Goal: Use online tool/utility: Use online tool/utility

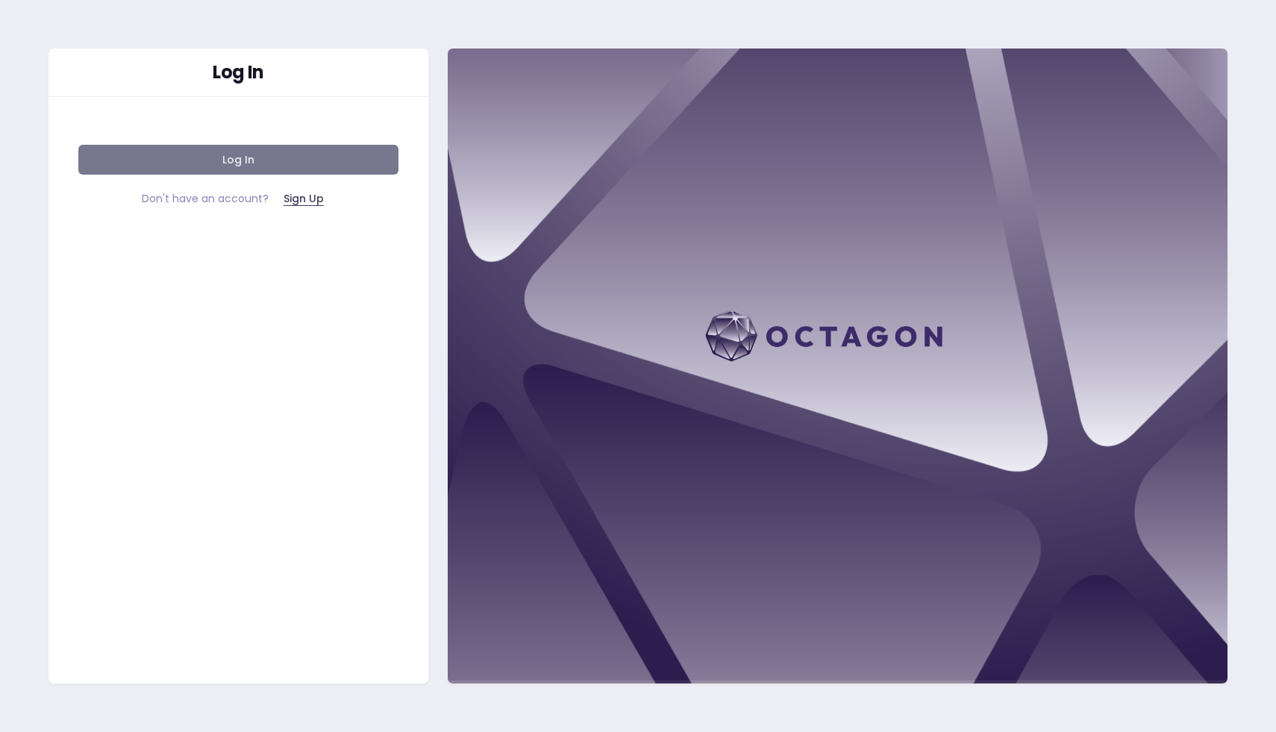
click at [313, 166] on button "Log In" at bounding box center [238, 160] width 320 height 30
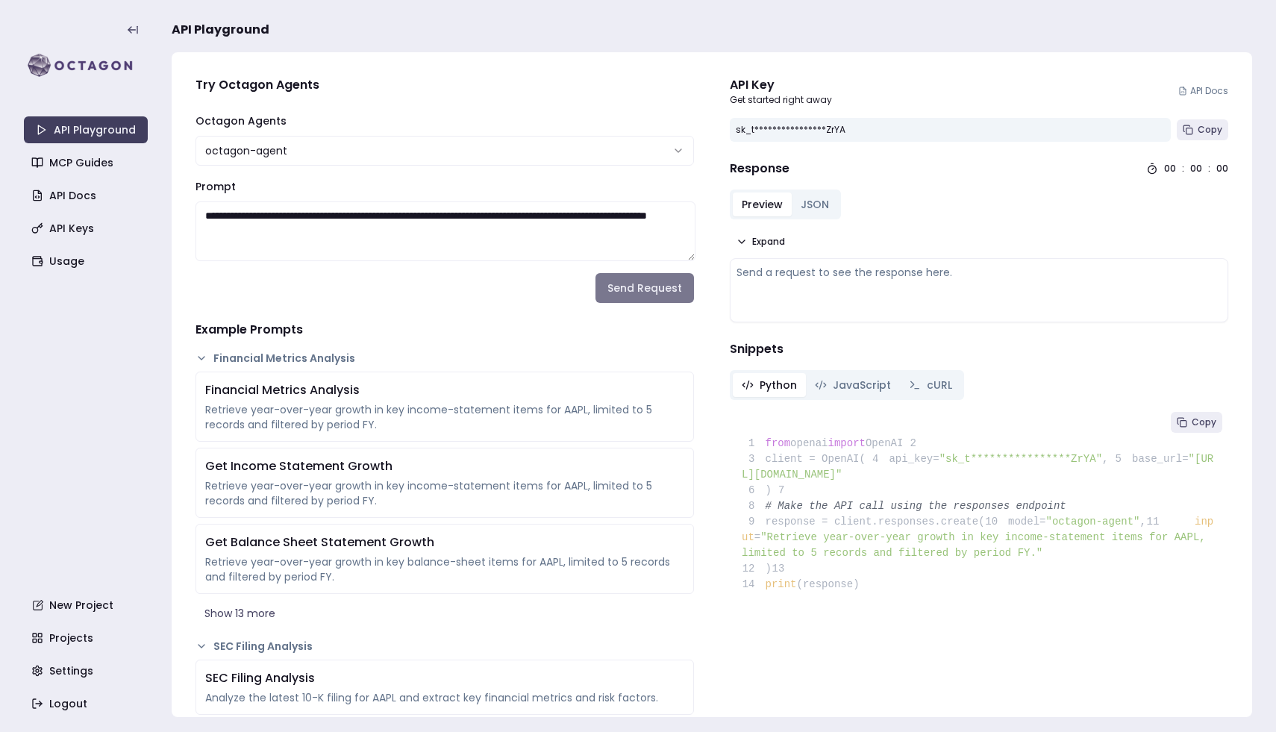
click at [650, 294] on button "Send Request" at bounding box center [644, 288] width 98 height 30
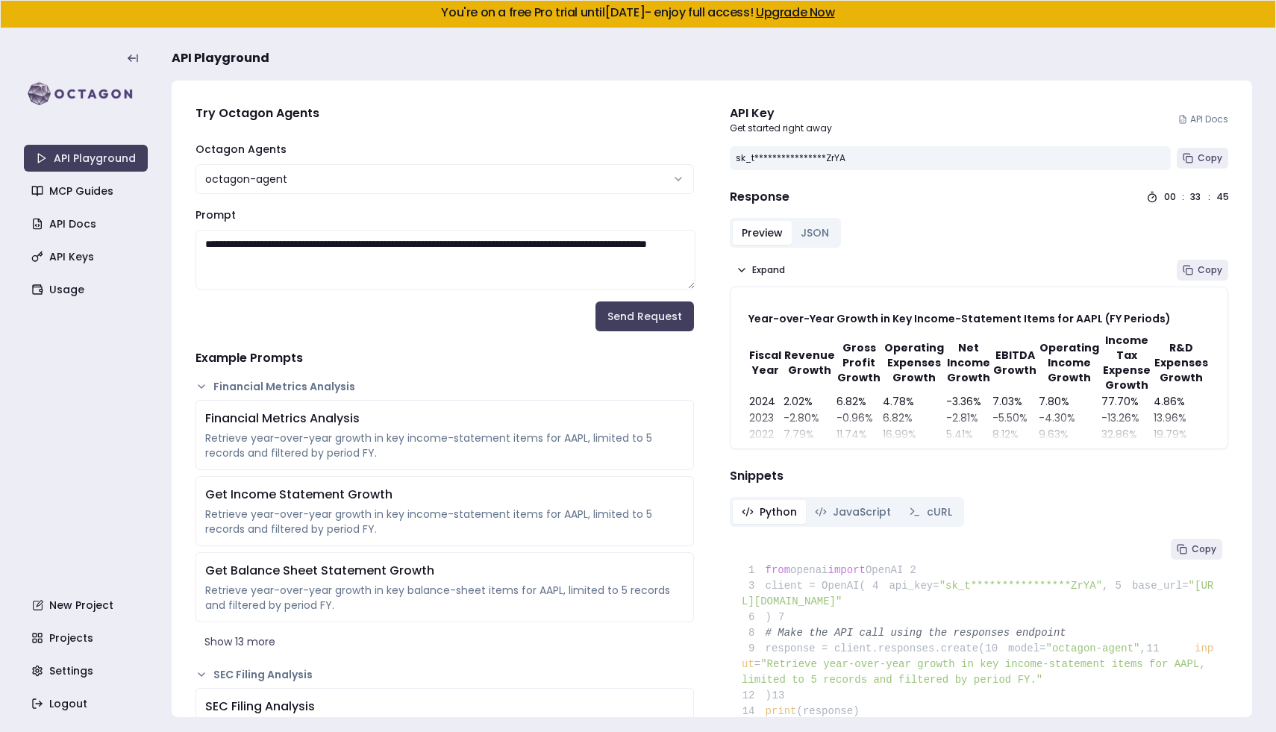
click at [501, 245] on textarea "**********" at bounding box center [445, 260] width 500 height 60
click at [501, 325] on form "**********" at bounding box center [444, 235] width 498 height 191
